Goal: Check status: Check status

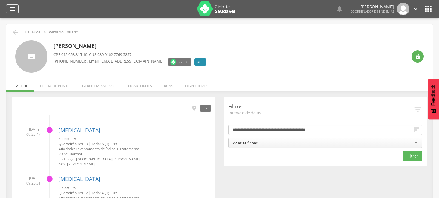
click at [11, 9] on icon "" at bounding box center [12, 8] width 7 height 7
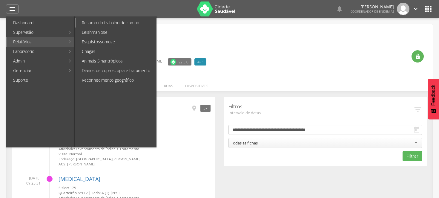
click at [99, 22] on link "Resumo do trabalho de campo" at bounding box center [116, 23] width 80 height 10
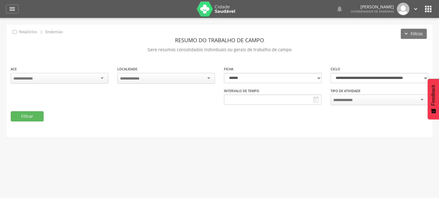
type input "**********"
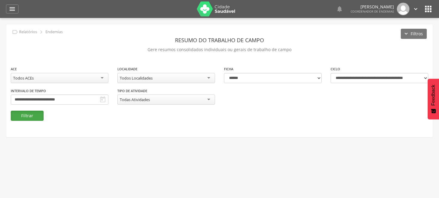
click at [17, 113] on button "Filtrar" at bounding box center [27, 116] width 33 height 10
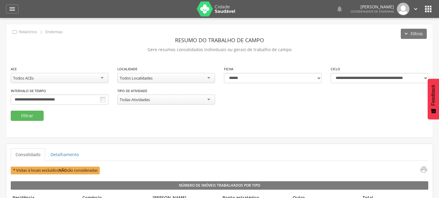
click at [211, 77] on div "Todos Localidades" at bounding box center [166, 78] width 98 height 10
click at [38, 114] on button "Filtrar" at bounding box center [27, 116] width 33 height 10
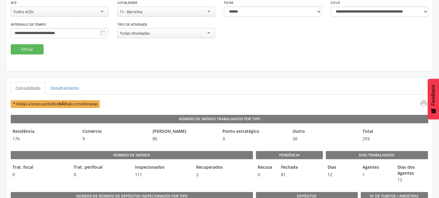
scroll to position [33, 0]
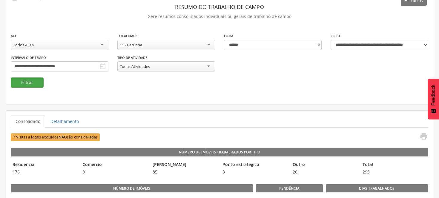
click at [34, 81] on button "Filtrar" at bounding box center [27, 82] width 33 height 10
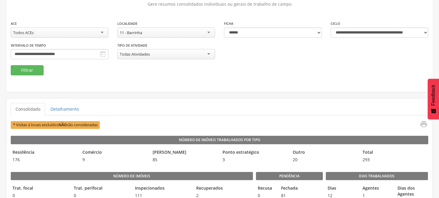
scroll to position [66, 0]
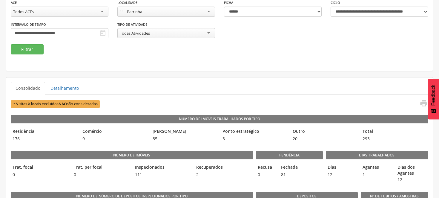
click at [215, 31] on div "Todas Atividades" at bounding box center [166, 33] width 98 height 10
click at [313, 60] on div "**********" at bounding box center [219, 14] width 427 height 113
click at [37, 46] on button "Filtrar" at bounding box center [27, 49] width 33 height 10
